Goal: Navigation & Orientation: Find specific page/section

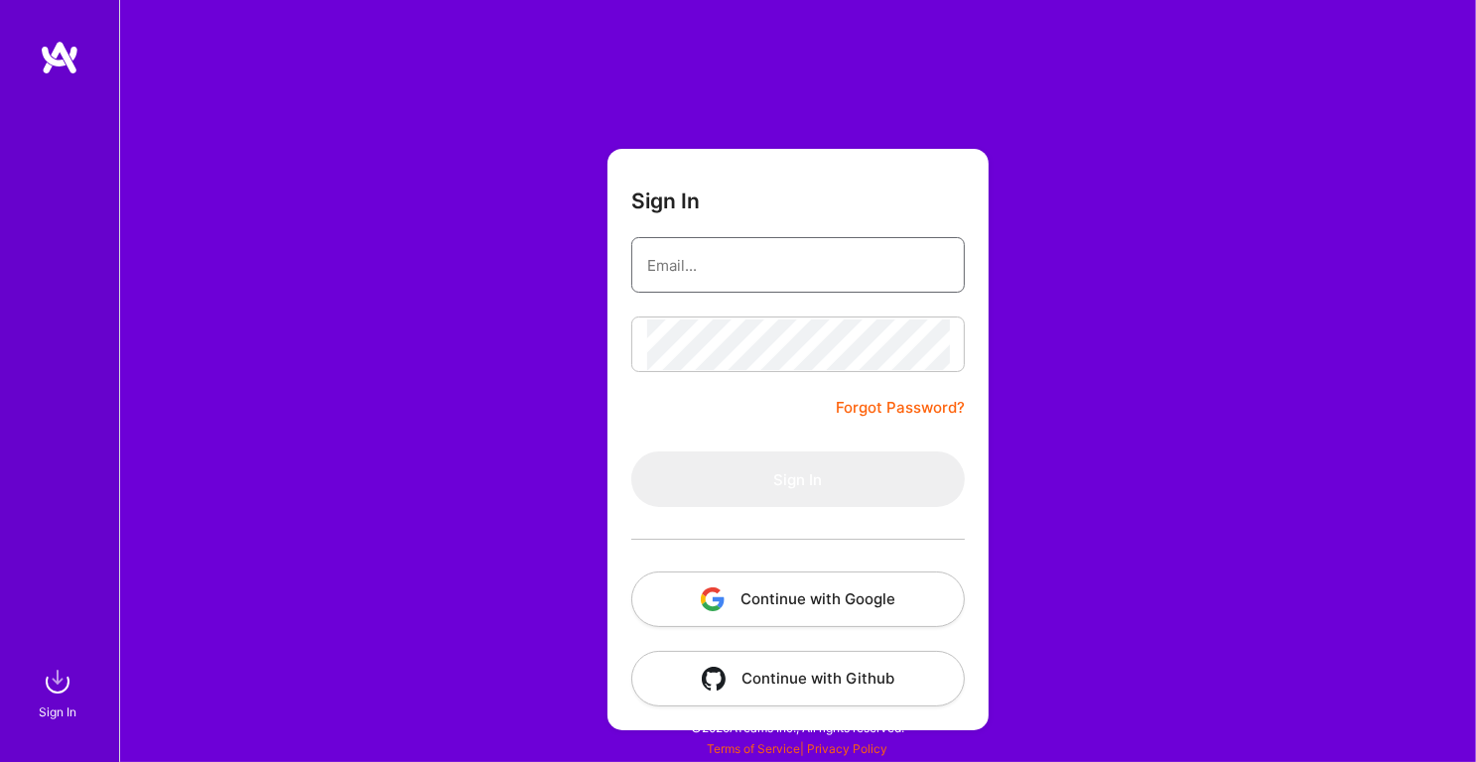
type input "[EMAIL_ADDRESS][DOMAIN_NAME]"
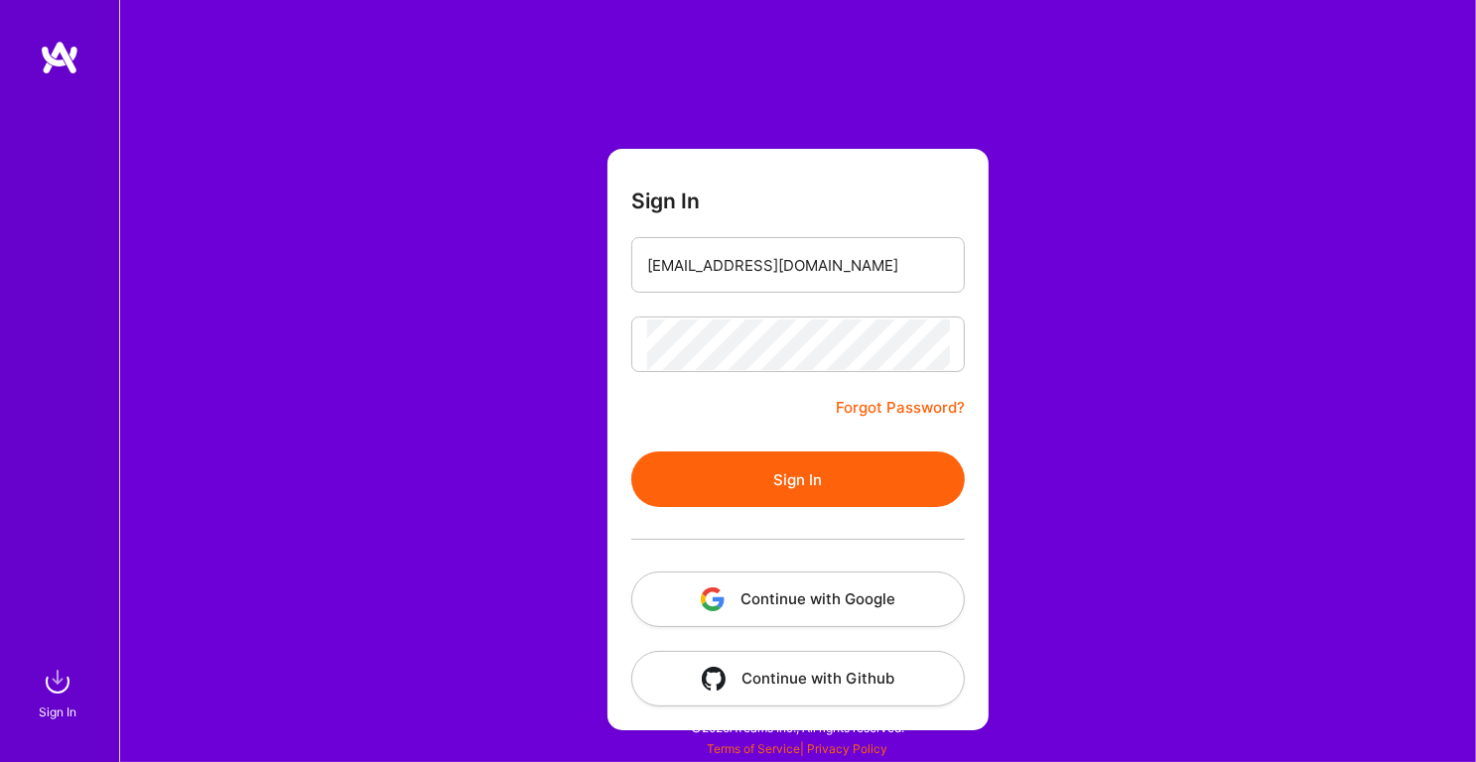
click at [736, 496] on button "Sign In" at bounding box center [798, 480] width 334 height 56
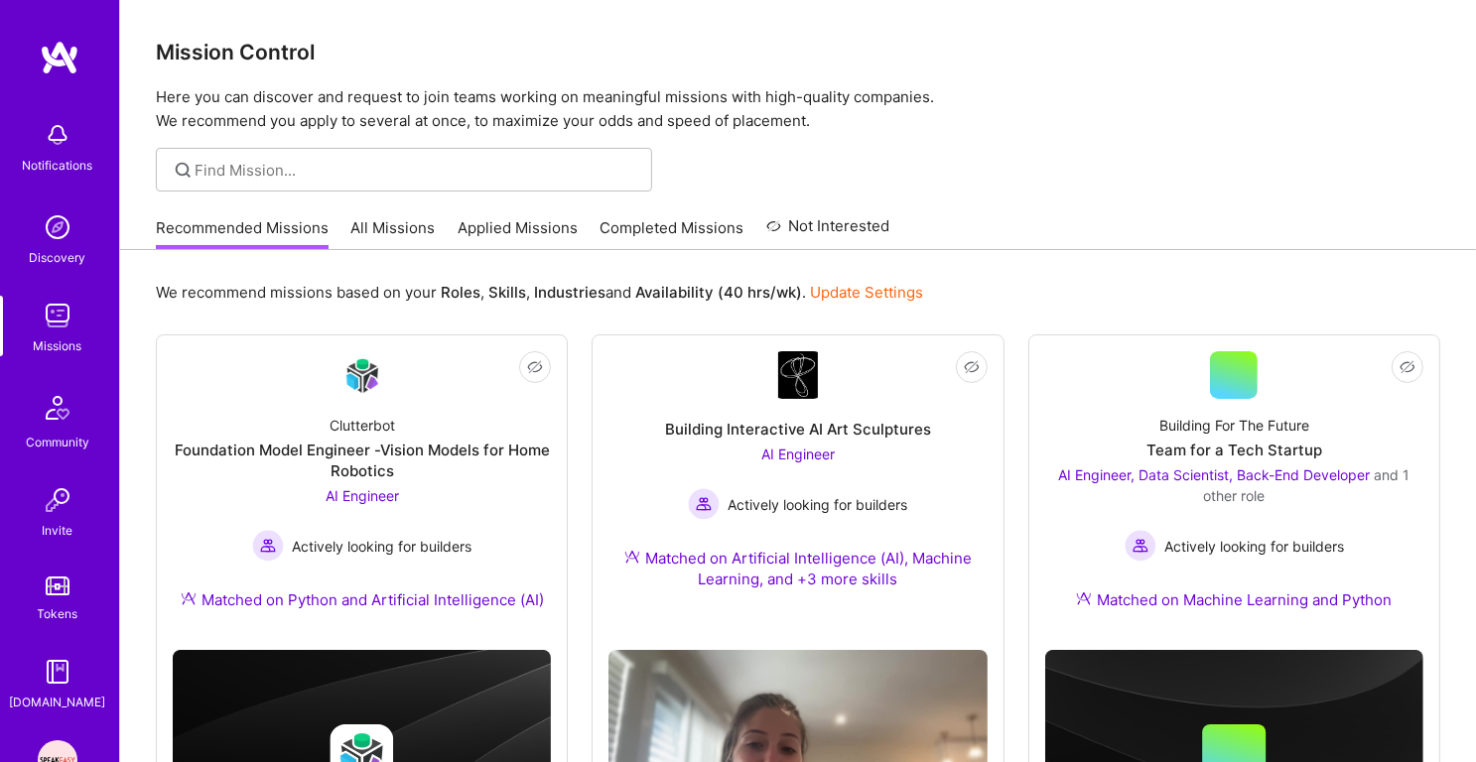
click at [66, 150] on img at bounding box center [58, 135] width 40 height 40
click at [62, 259] on div "Discovery" at bounding box center [58, 257] width 57 height 21
